Goal: Communication & Community: Answer question/provide support

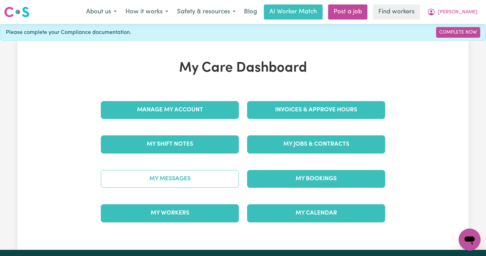
click at [176, 178] on link "My Messages" at bounding box center [170, 179] width 138 height 18
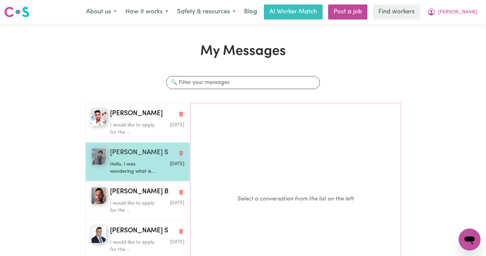
click at [117, 162] on p "Hello, I was wondering what is..." at bounding box center [135, 167] width 50 height 15
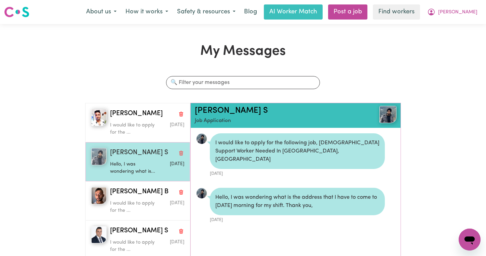
scroll to position [4, 0]
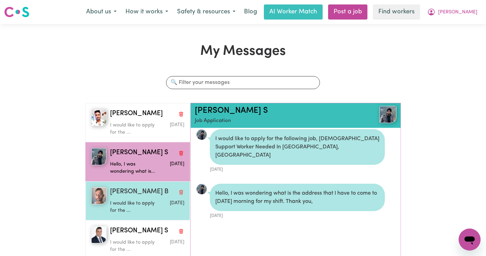
click at [126, 191] on span "[PERSON_NAME] B" at bounding box center [139, 192] width 58 height 10
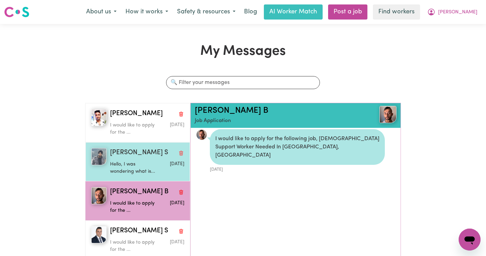
click at [131, 160] on p "Hello, I was wondering what is..." at bounding box center [135, 167] width 50 height 15
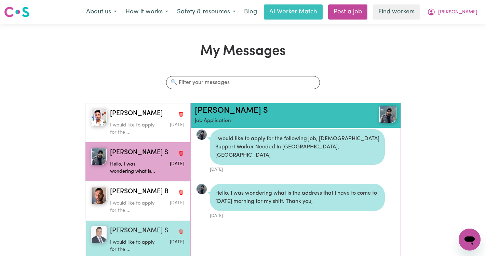
click at [124, 232] on span "[PERSON_NAME] S" at bounding box center [139, 231] width 58 height 10
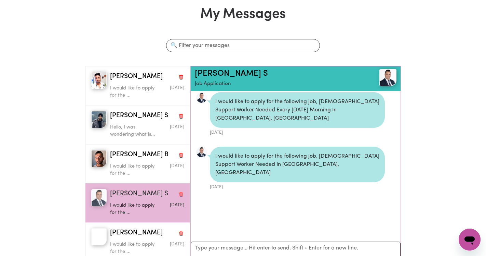
scroll to position [56, 0]
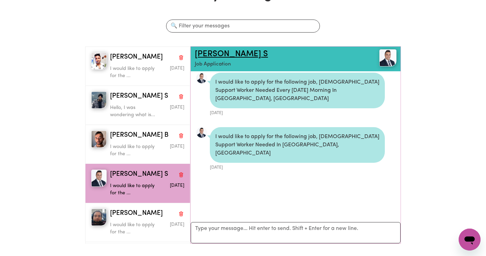
click at [217, 51] on link "[PERSON_NAME] S" at bounding box center [231, 54] width 73 height 8
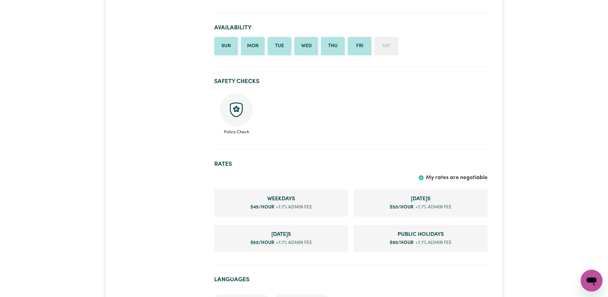
scroll to position [377, 0]
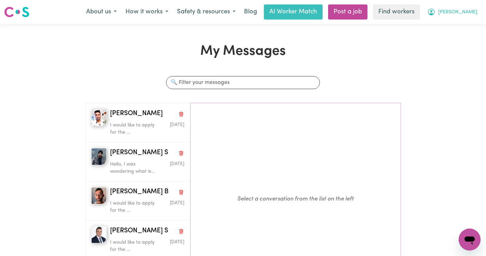
click at [475, 12] on span "[PERSON_NAME]" at bounding box center [457, 13] width 39 height 8
click at [465, 35] on link "Logout" at bounding box center [455, 39] width 54 height 13
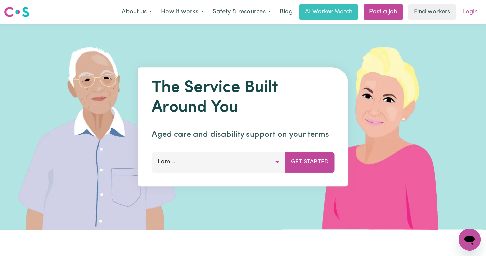
click at [476, 12] on link "Login" at bounding box center [471, 11] width 24 height 15
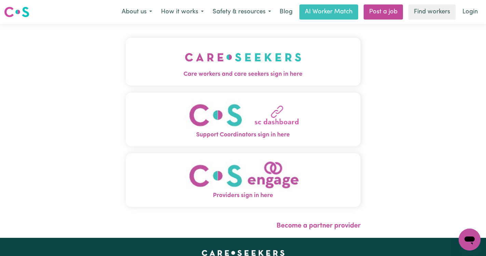
click at [237, 56] on img "Care workers and care seekers sign in here" at bounding box center [243, 56] width 117 height 25
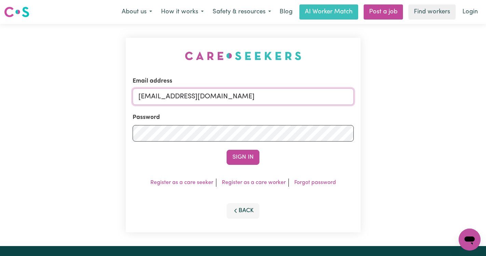
drag, startPoint x: 328, startPoint y: 100, endPoint x: 175, endPoint y: 97, distance: 153.3
click at [175, 97] on input "[EMAIL_ADDRESS][DOMAIN_NAME]" at bounding box center [243, 96] width 221 height 16
paste input "ClientHorsleyMCS"
type input "[EMAIL_ADDRESS][DOMAIN_NAME]"
click at [227, 149] on button "Sign In" at bounding box center [243, 156] width 33 height 15
